Goal: Information Seeking & Learning: Learn about a topic

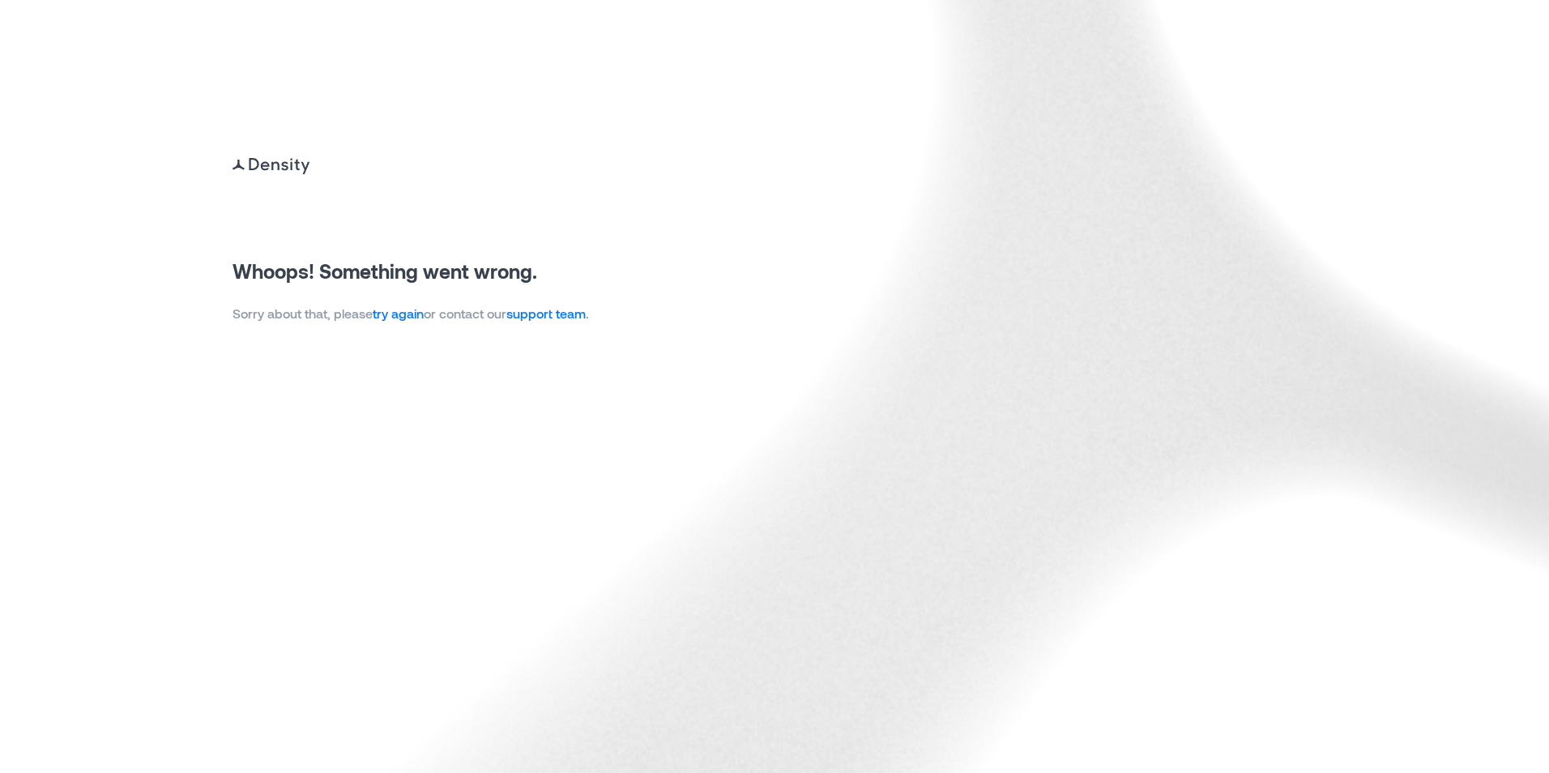
click at [414, 314] on link "try again" at bounding box center [398, 312] width 51 height 15
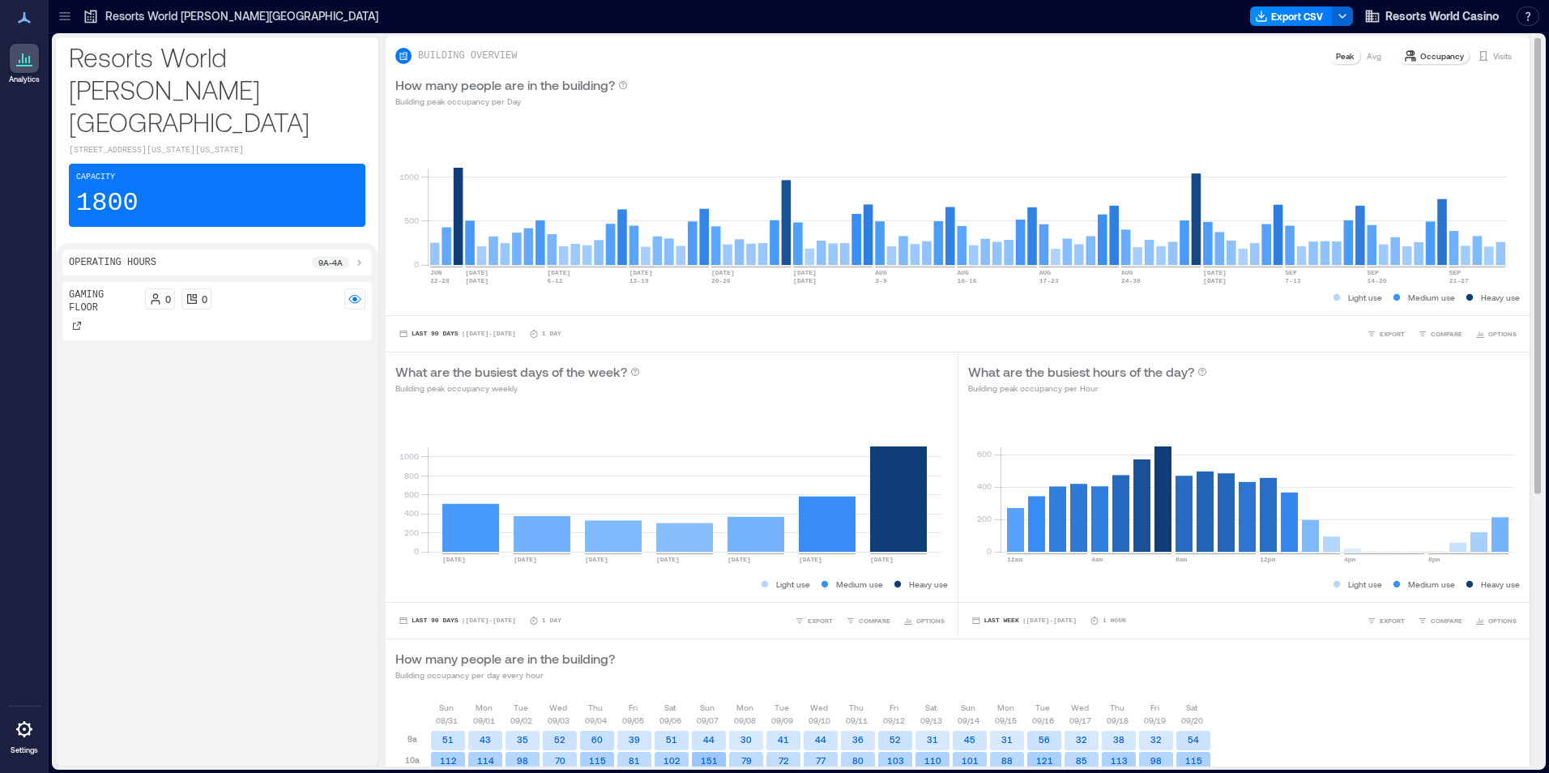
click at [1493, 56] on p "Visits" at bounding box center [1502, 55] width 19 height 13
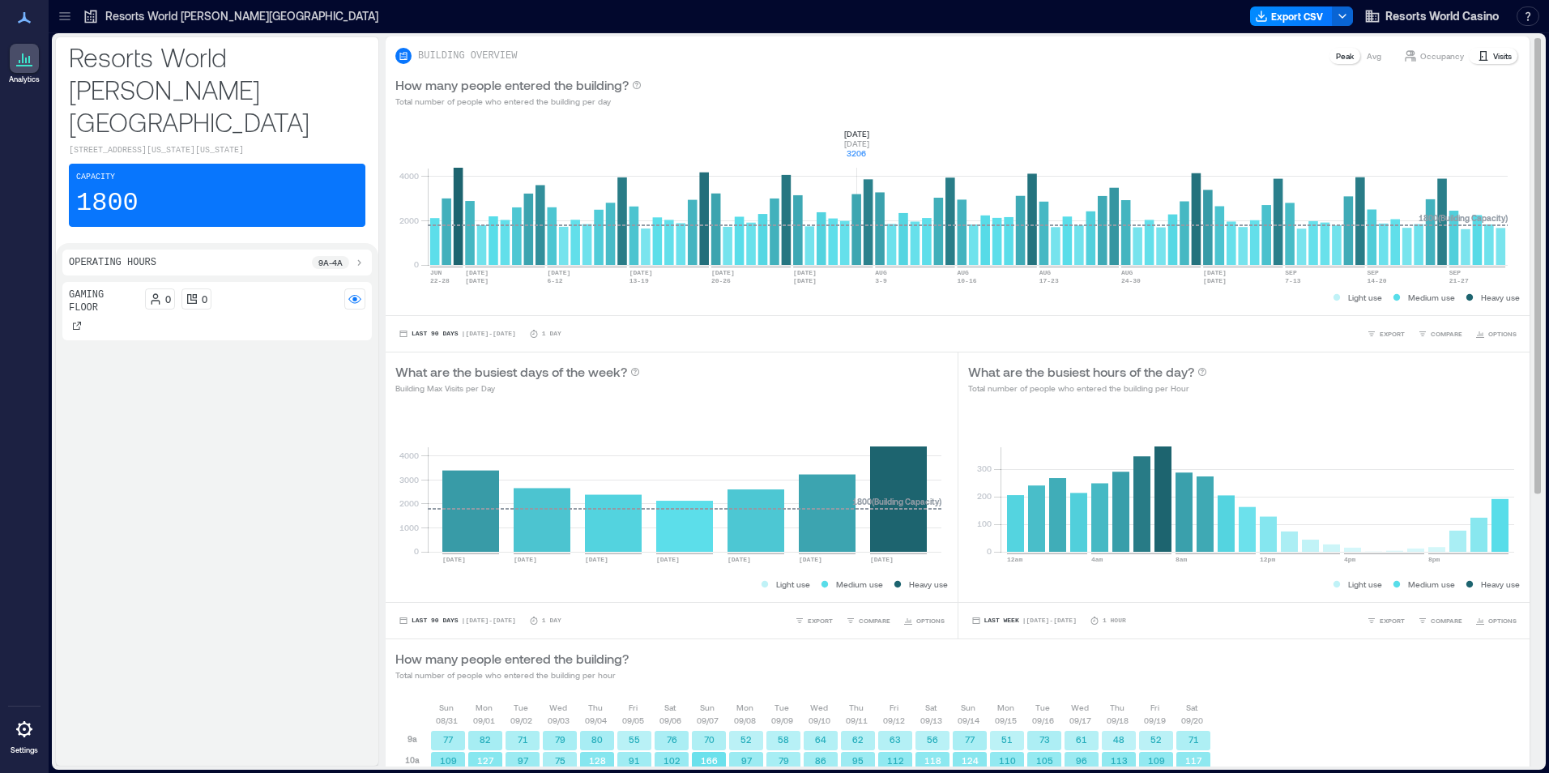
drag, startPoint x: 856, startPoint y: 138, endPoint x: 1044, endPoint y: 88, distance: 194.4
click at [856, 138] on rect at bounding box center [968, 196] width 1080 height 138
click at [1098, 75] on div "How many people entered the building? Total number of people who entered the bu…" at bounding box center [958, 92] width 1144 height 52
